Goal: Navigation & Orientation: Find specific page/section

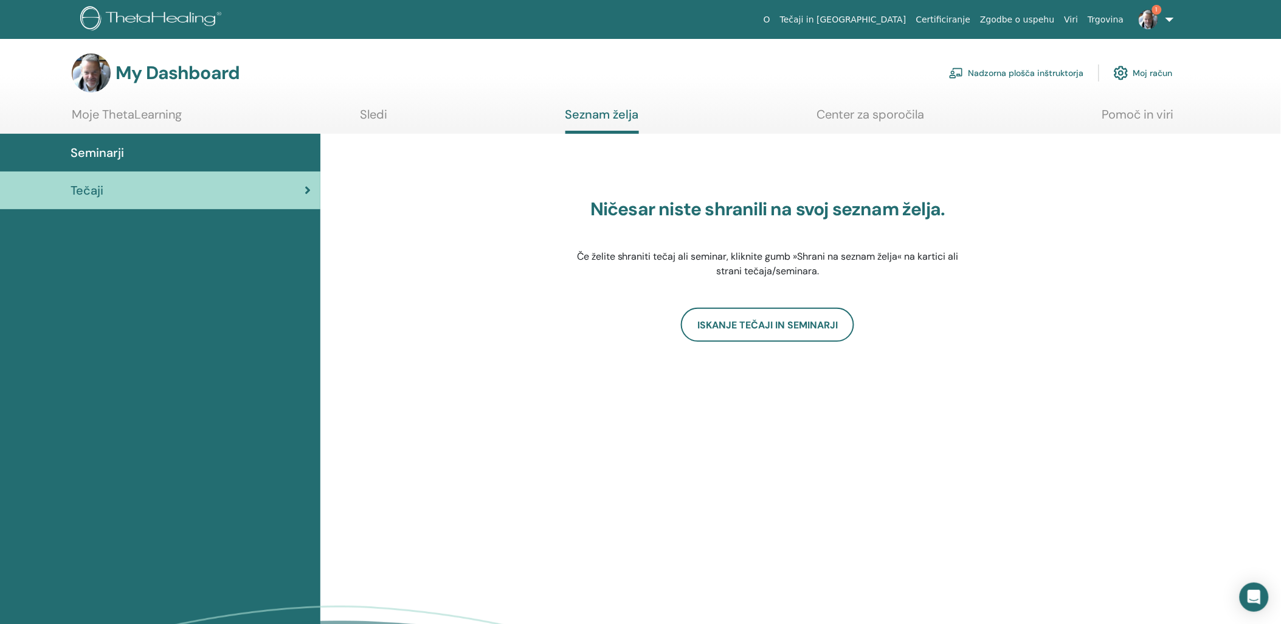
click at [1045, 71] on link "Nadzorna plošča inštruktorja" at bounding box center [1016, 73] width 135 height 27
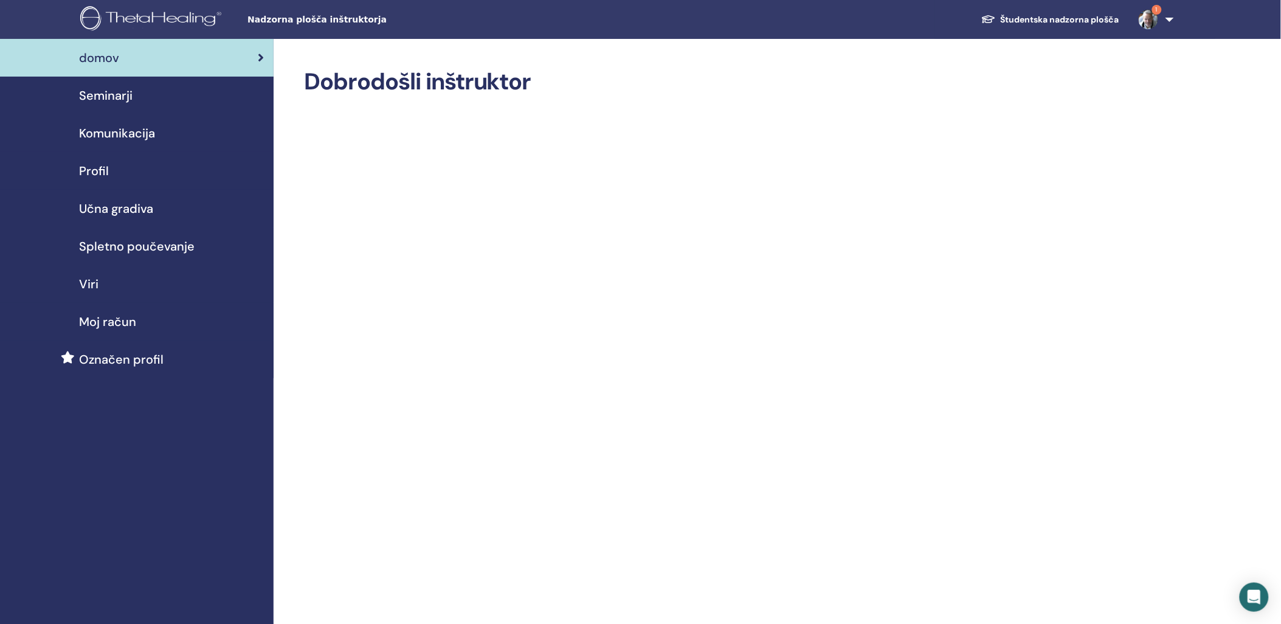
click at [105, 94] on span "Seminarji" at bounding box center [105, 95] width 53 height 18
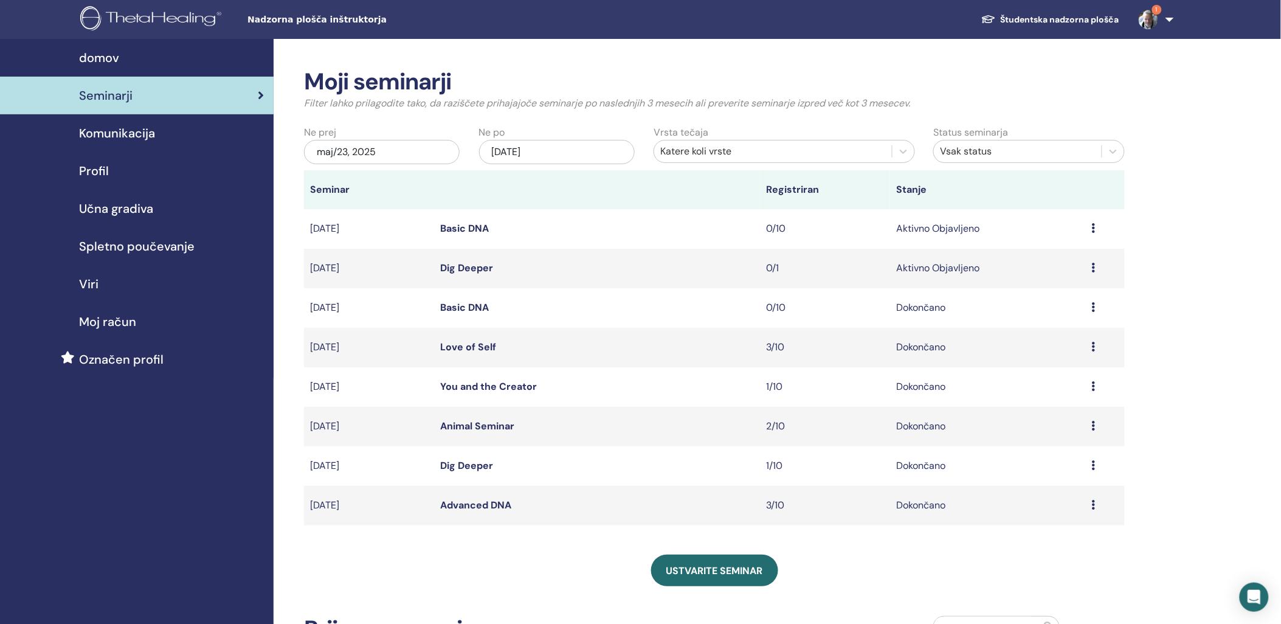
click at [1095, 225] on icon at bounding box center [1094, 228] width 4 height 10
click at [1039, 236] on link "Predogled" at bounding box center [1048, 234] width 46 height 13
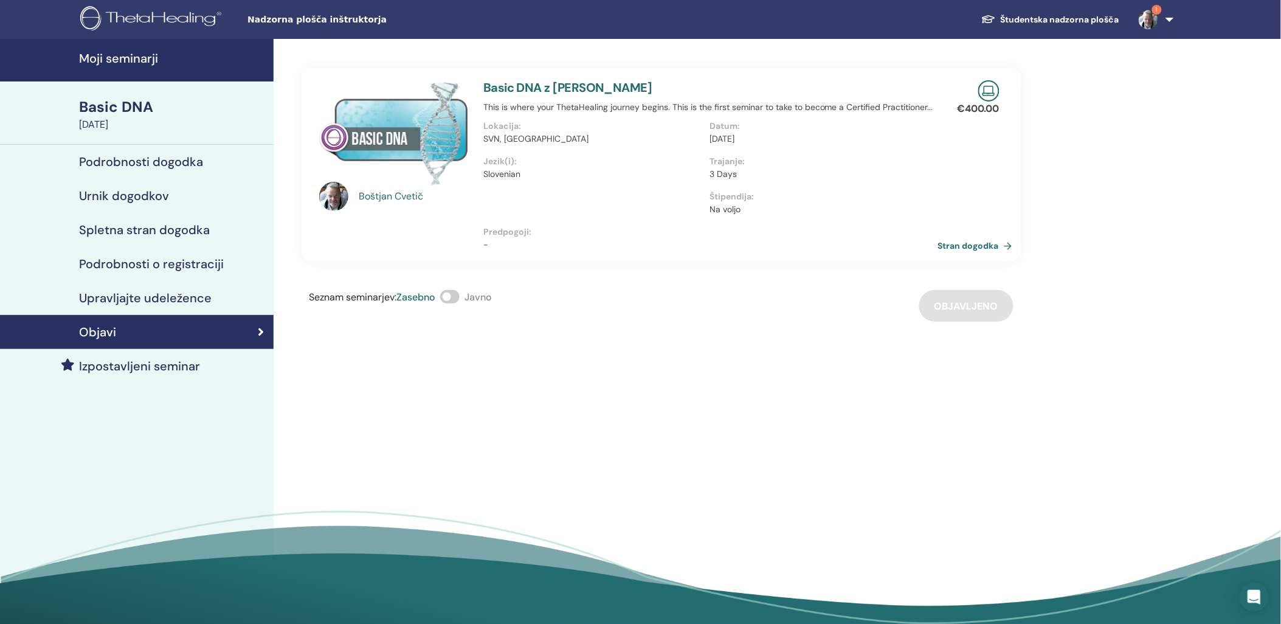
click at [973, 243] on link "Stran dogodka" at bounding box center [977, 245] width 79 height 18
